Goal: Task Accomplishment & Management: Use online tool/utility

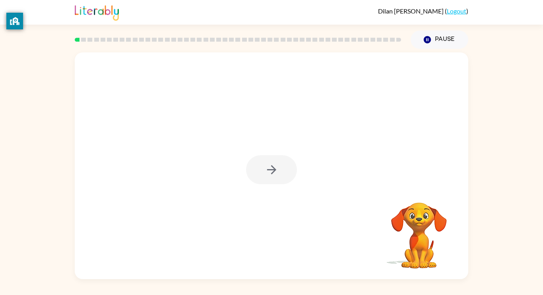
click at [283, 165] on div at bounding box center [271, 169] width 51 height 29
click at [266, 156] on button "button" at bounding box center [271, 169] width 51 height 29
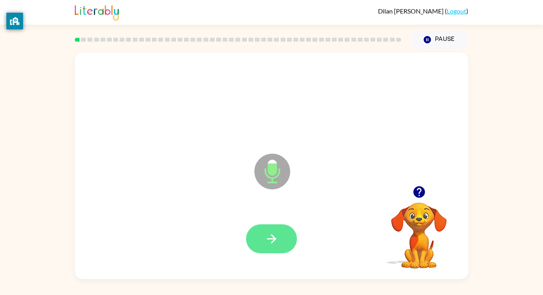
click at [277, 232] on icon "button" at bounding box center [272, 239] width 14 height 14
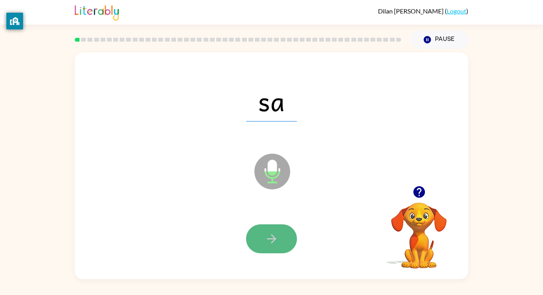
click at [281, 235] on button "button" at bounding box center [271, 239] width 51 height 29
click at [284, 232] on button "button" at bounding box center [271, 239] width 51 height 29
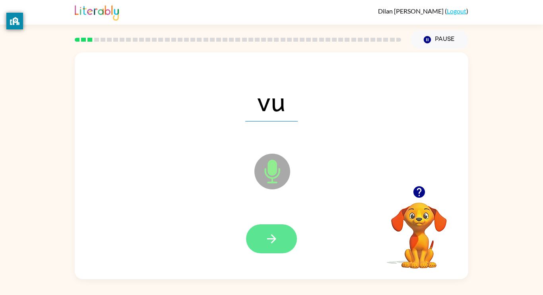
click at [275, 235] on icon "button" at bounding box center [272, 239] width 14 height 14
click at [269, 227] on button "button" at bounding box center [271, 239] width 51 height 29
click at [270, 230] on button "button" at bounding box center [271, 239] width 51 height 29
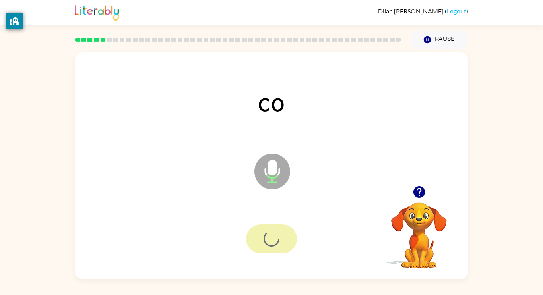
click at [270, 230] on div at bounding box center [271, 239] width 51 height 29
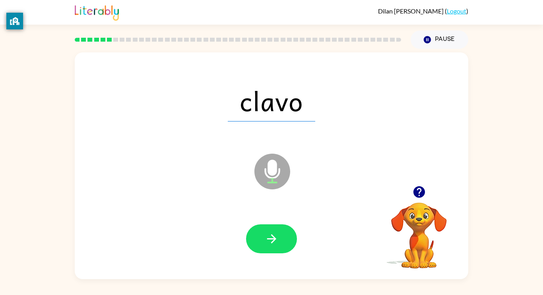
click at [270, 230] on button "button" at bounding box center [271, 239] width 51 height 29
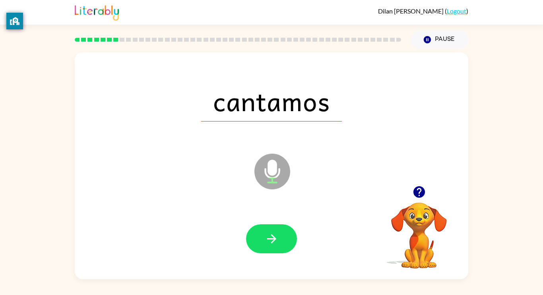
click at [270, 230] on button "button" at bounding box center [271, 239] width 51 height 29
click at [270, 230] on div at bounding box center [271, 239] width 51 height 29
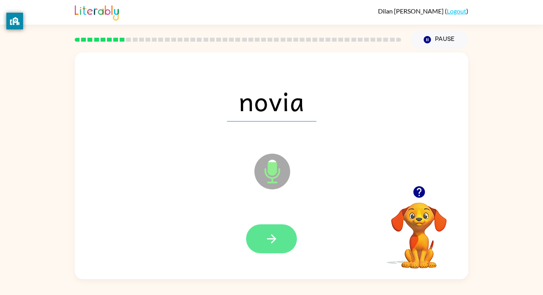
click at [274, 239] on icon "button" at bounding box center [271, 238] width 9 height 9
click at [279, 243] on button "button" at bounding box center [271, 239] width 51 height 29
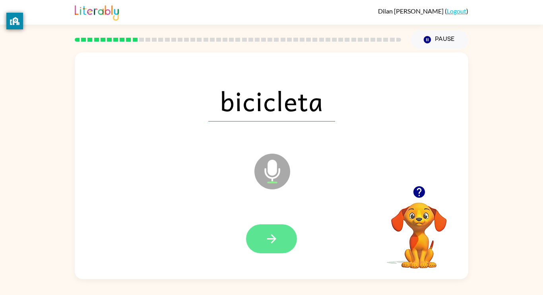
click at [276, 227] on button "button" at bounding box center [271, 239] width 51 height 29
click at [279, 235] on button "button" at bounding box center [271, 239] width 51 height 29
click at [274, 234] on icon "button" at bounding box center [272, 239] width 14 height 14
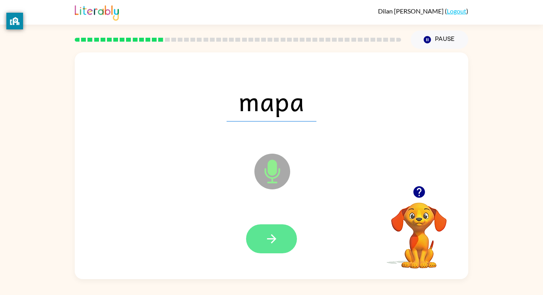
click at [276, 234] on icon "button" at bounding box center [272, 239] width 14 height 14
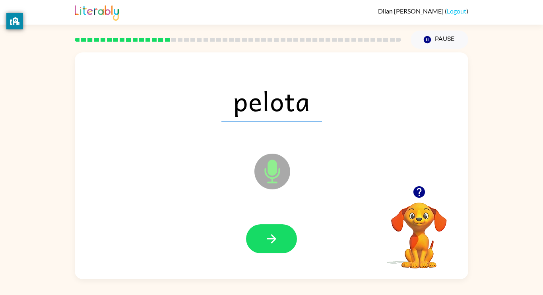
click at [276, 234] on icon "button" at bounding box center [272, 239] width 14 height 14
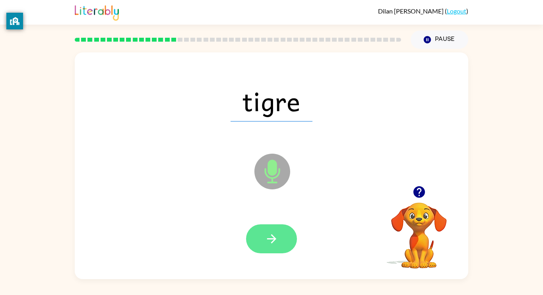
click at [275, 237] on icon "button" at bounding box center [272, 239] width 14 height 14
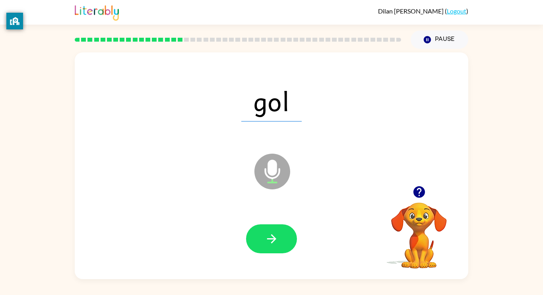
click at [275, 237] on icon "button" at bounding box center [272, 239] width 14 height 14
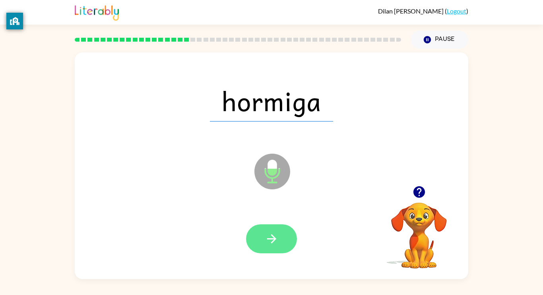
click at [270, 234] on icon "button" at bounding box center [272, 239] width 14 height 14
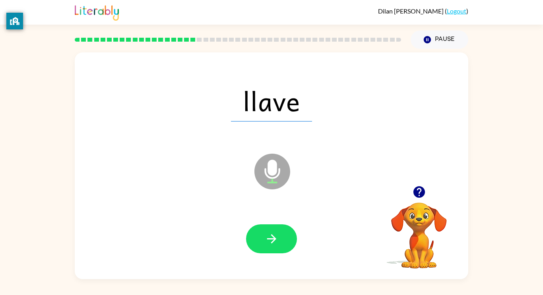
click at [270, 234] on icon "button" at bounding box center [272, 239] width 14 height 14
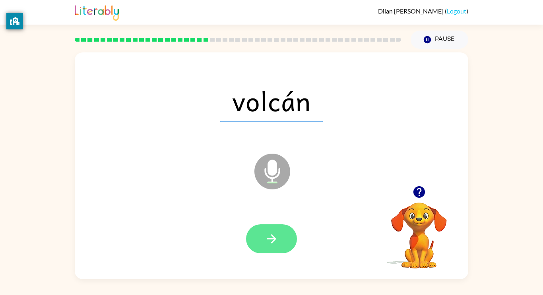
click at [271, 234] on icon "button" at bounding box center [272, 239] width 14 height 14
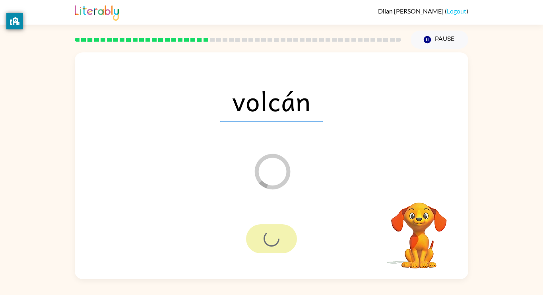
click at [271, 234] on div at bounding box center [271, 239] width 51 height 29
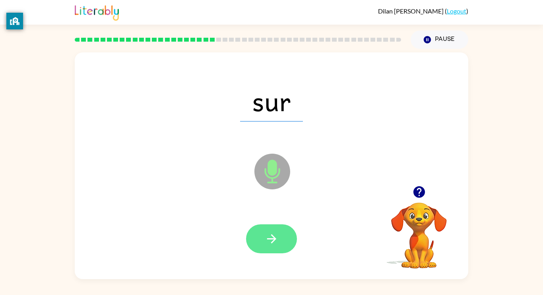
click at [271, 234] on icon "button" at bounding box center [272, 239] width 14 height 14
click at [274, 246] on button "button" at bounding box center [271, 239] width 51 height 29
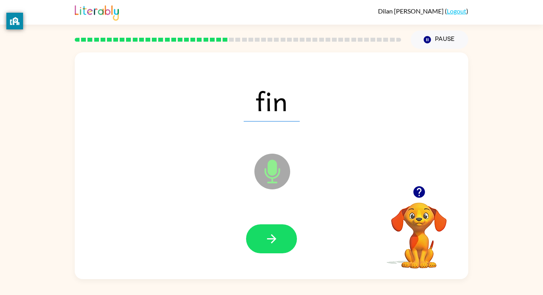
click at [274, 246] on button "button" at bounding box center [271, 239] width 51 height 29
click at [274, 246] on div at bounding box center [271, 239] width 51 height 29
click at [274, 246] on button "button" at bounding box center [271, 239] width 51 height 29
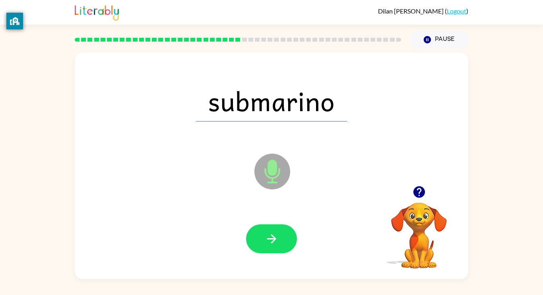
click at [274, 246] on button "button" at bounding box center [271, 239] width 51 height 29
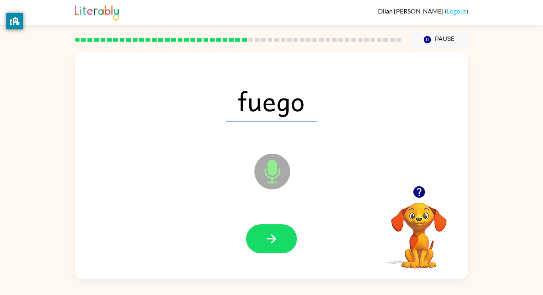
click at [274, 246] on button "button" at bounding box center [271, 239] width 51 height 29
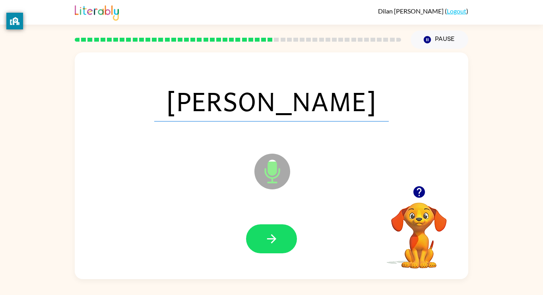
click at [274, 246] on button "button" at bounding box center [271, 239] width 51 height 29
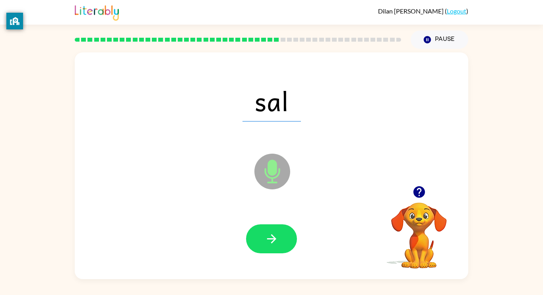
click at [274, 246] on button "button" at bounding box center [271, 239] width 51 height 29
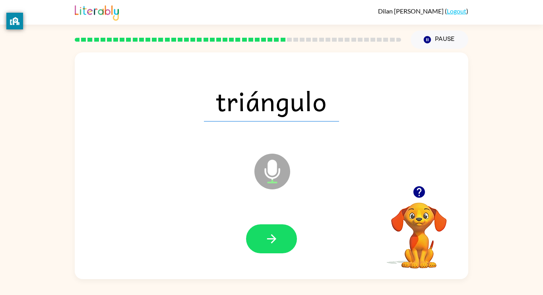
click at [274, 246] on button "button" at bounding box center [271, 239] width 51 height 29
click at [274, 246] on div at bounding box center [271, 239] width 51 height 29
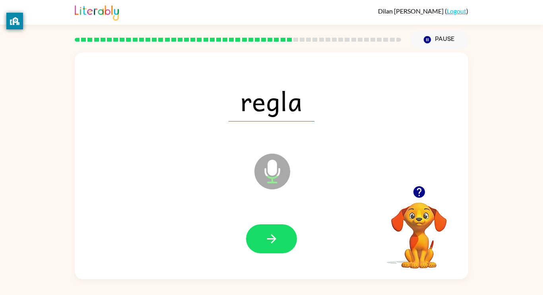
click at [274, 246] on button "button" at bounding box center [271, 239] width 51 height 29
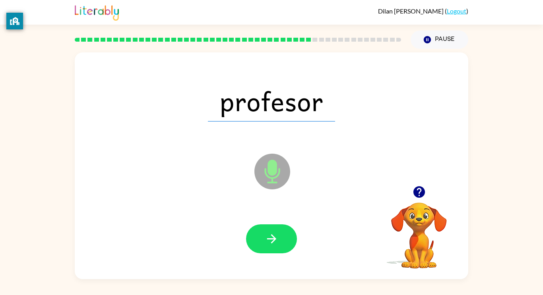
click at [274, 246] on button "button" at bounding box center [271, 239] width 51 height 29
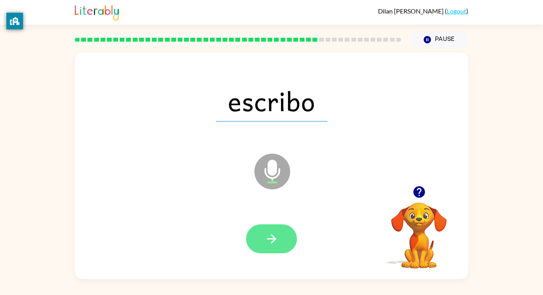
click at [275, 248] on button "button" at bounding box center [271, 239] width 51 height 29
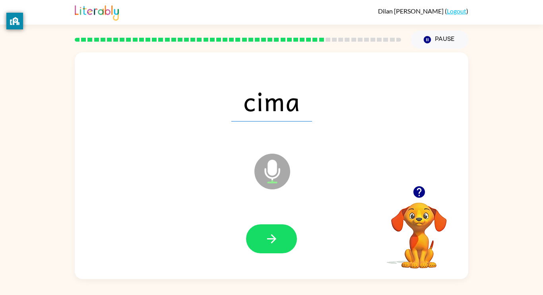
click at [275, 248] on button "button" at bounding box center [271, 239] width 51 height 29
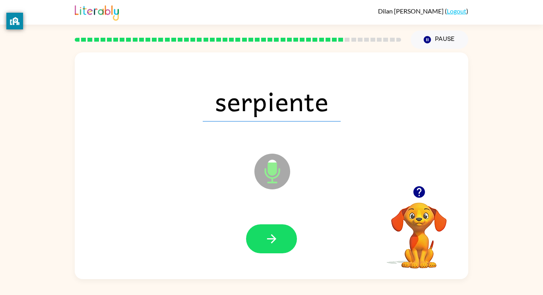
click at [275, 248] on button "button" at bounding box center [271, 239] width 51 height 29
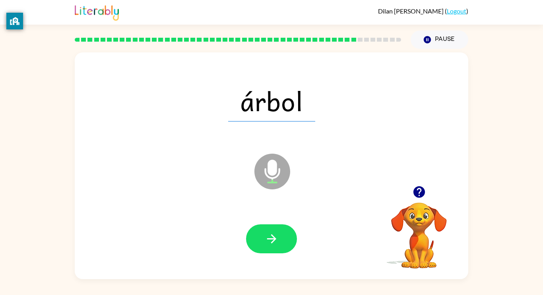
click at [453, 190] on div "árbol Microphone The Microphone is here when it is your turn to talk Your brows…" at bounding box center [271, 165] width 393 height 227
click at [453, 190] on div at bounding box center [418, 192] width 79 height 20
click at [259, 235] on button "button" at bounding box center [271, 239] width 51 height 29
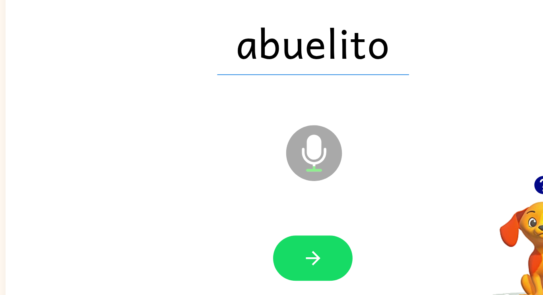
click at [236, 223] on div at bounding box center [271, 239] width 377 height 65
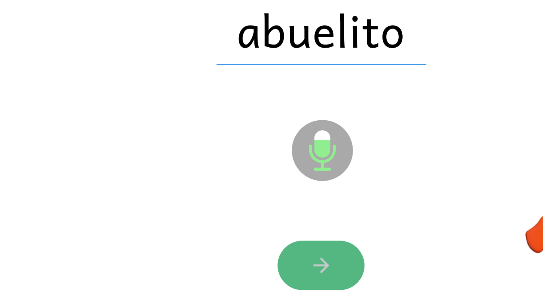
click at [270, 225] on button "button" at bounding box center [271, 239] width 51 height 29
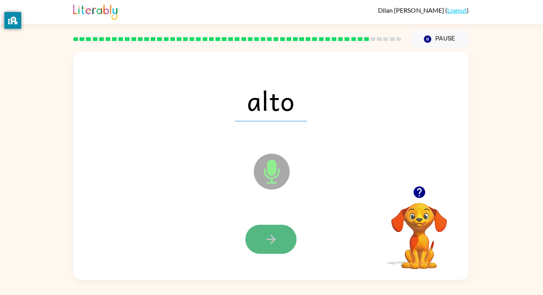
click at [269, 243] on icon "button" at bounding box center [272, 239] width 14 height 14
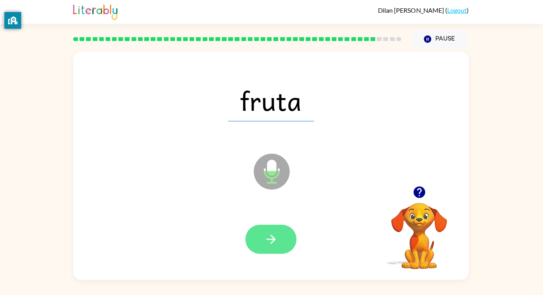
click at [269, 244] on icon "button" at bounding box center [272, 239] width 14 height 14
click at [267, 239] on icon "button" at bounding box center [271, 238] width 9 height 9
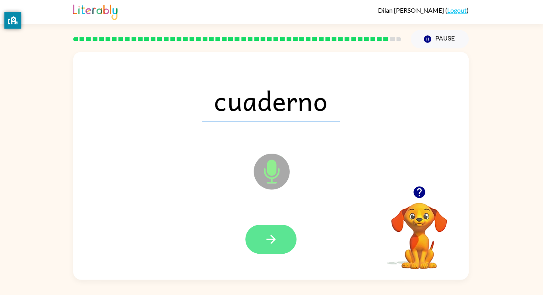
click at [283, 244] on button "button" at bounding box center [271, 239] width 51 height 29
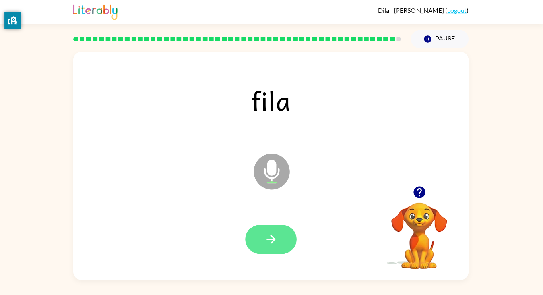
click at [272, 230] on button "button" at bounding box center [271, 239] width 51 height 29
